Goal: Task Accomplishment & Management: Manage account settings

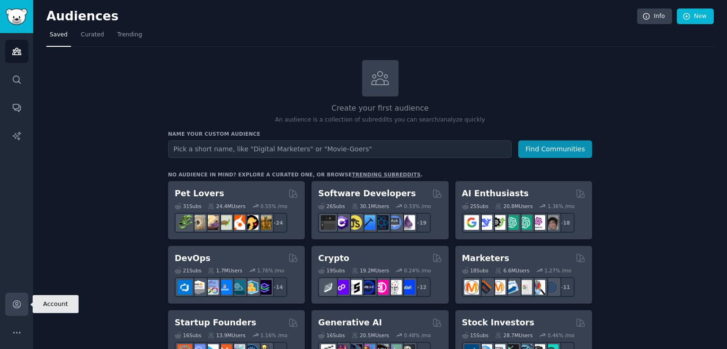
click at [15, 306] on icon "Sidebar" at bounding box center [17, 305] width 8 height 8
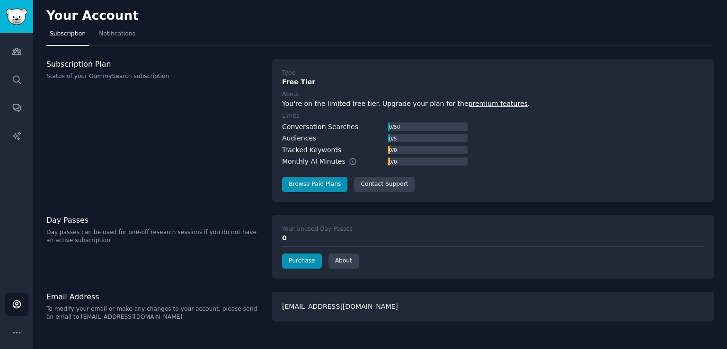
drag, startPoint x: 183, startPoint y: 340, endPoint x: 185, endPoint y: 317, distance: 23.3
click at [184, 340] on div "Your Account Subscription Notifications Subscription Plan Status of your GummyS…" at bounding box center [380, 174] width 694 height 349
click at [120, 34] on span "Notifications" at bounding box center [117, 34] width 36 height 9
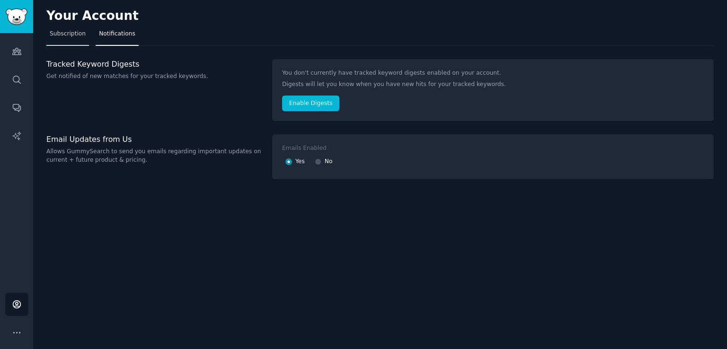
click at [61, 37] on span "Subscription" at bounding box center [68, 34] width 36 height 9
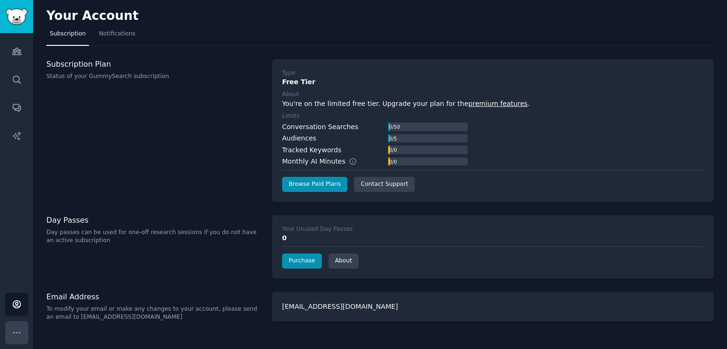
click at [14, 328] on icon "Sidebar" at bounding box center [17, 333] width 10 height 10
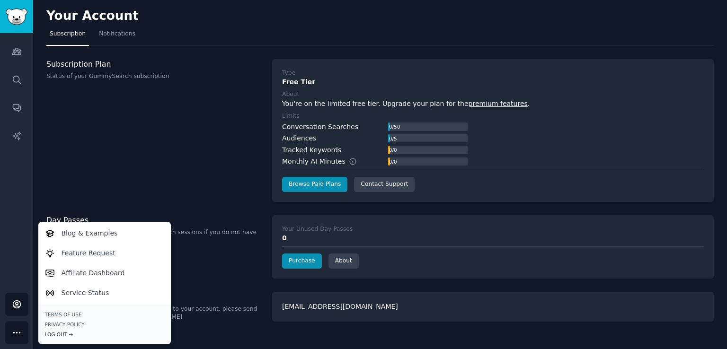
click at [67, 333] on div "Log Out →" at bounding box center [104, 334] width 119 height 7
